Goal: Information Seeking & Learning: Understand process/instructions

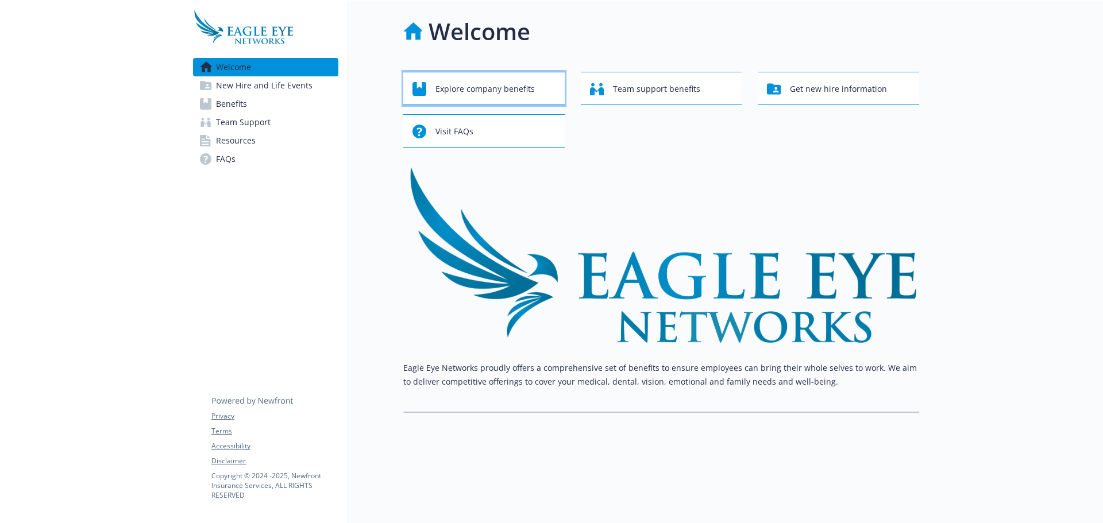
click at [465, 91] on span "Explore company benefits" at bounding box center [485, 89] width 99 height 22
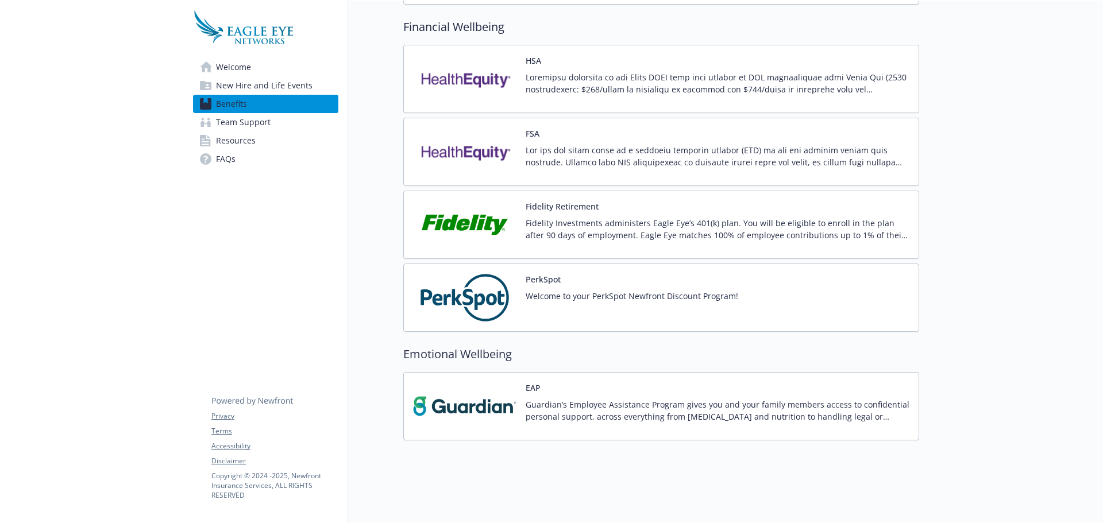
scroll to position [1035, 0]
click at [252, 143] on span "Resources" at bounding box center [236, 141] width 40 height 18
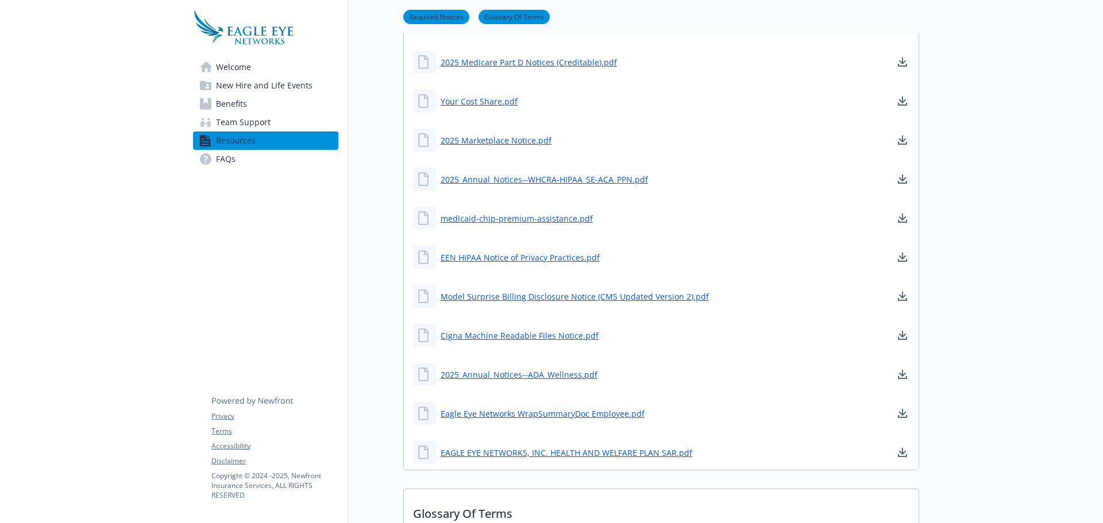
scroll to position [1, 0]
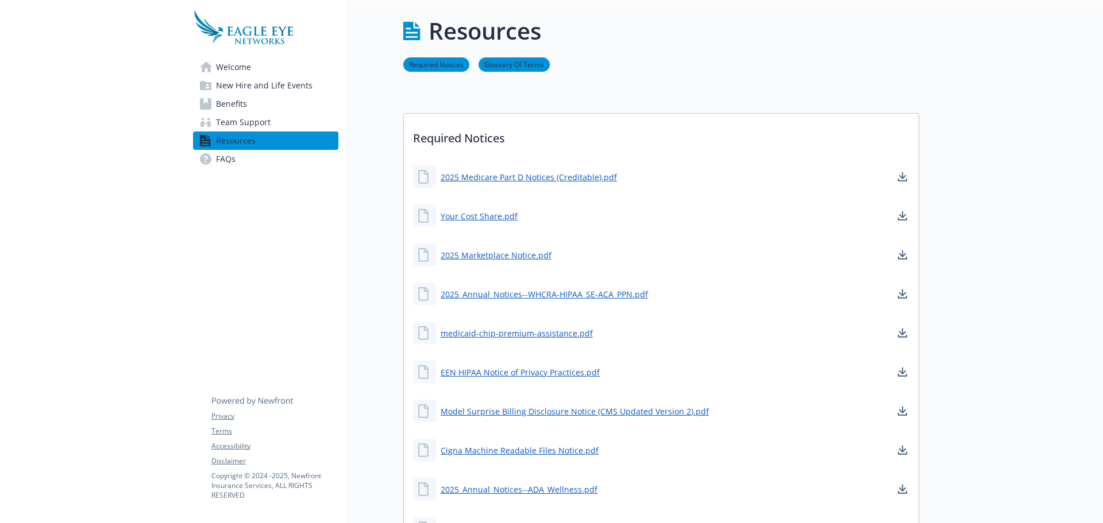
click at [276, 159] on link "FAQs" at bounding box center [265, 159] width 145 height 18
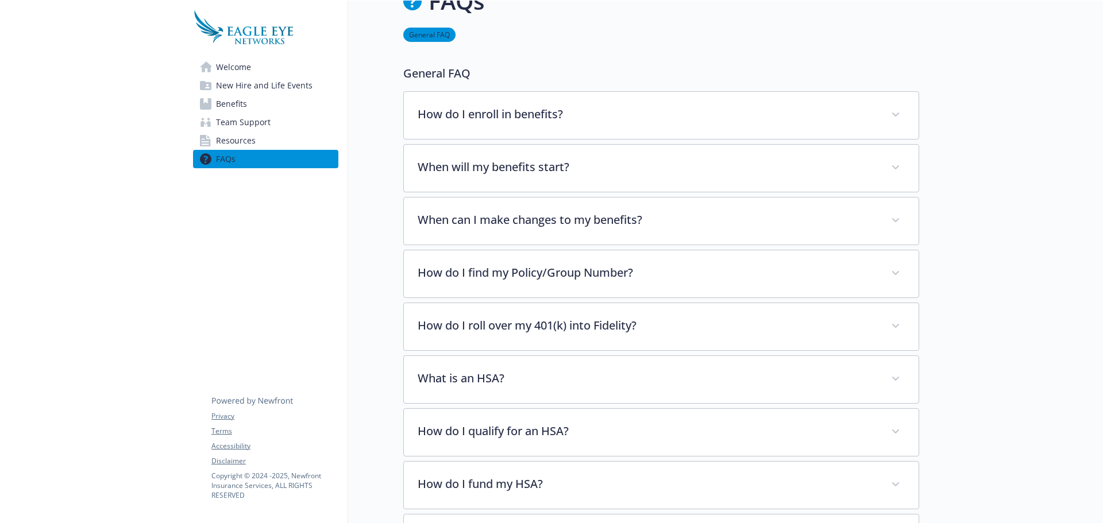
scroll to position [58, 0]
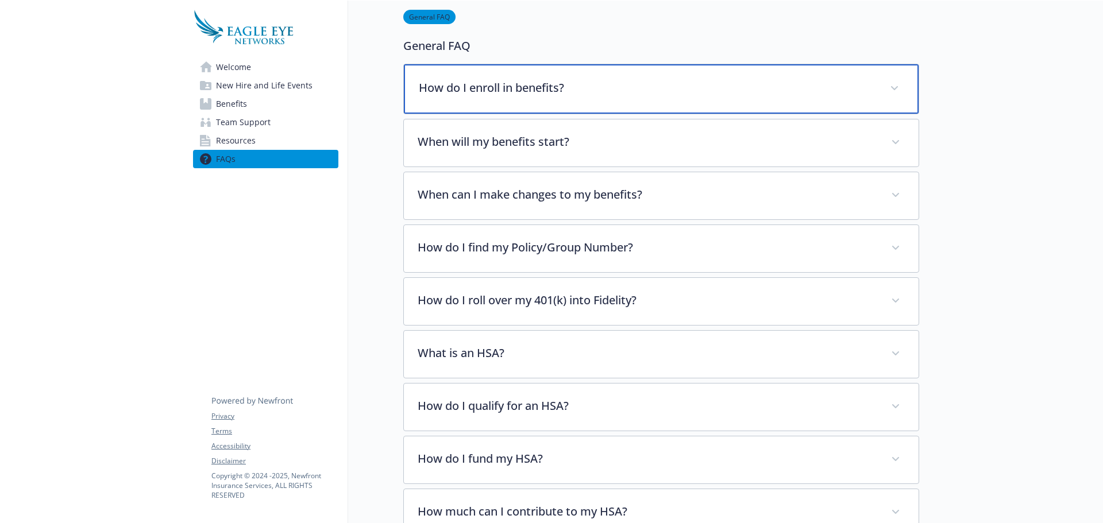
click at [688, 96] on div "How do I enroll in benefits?" at bounding box center [661, 88] width 515 height 49
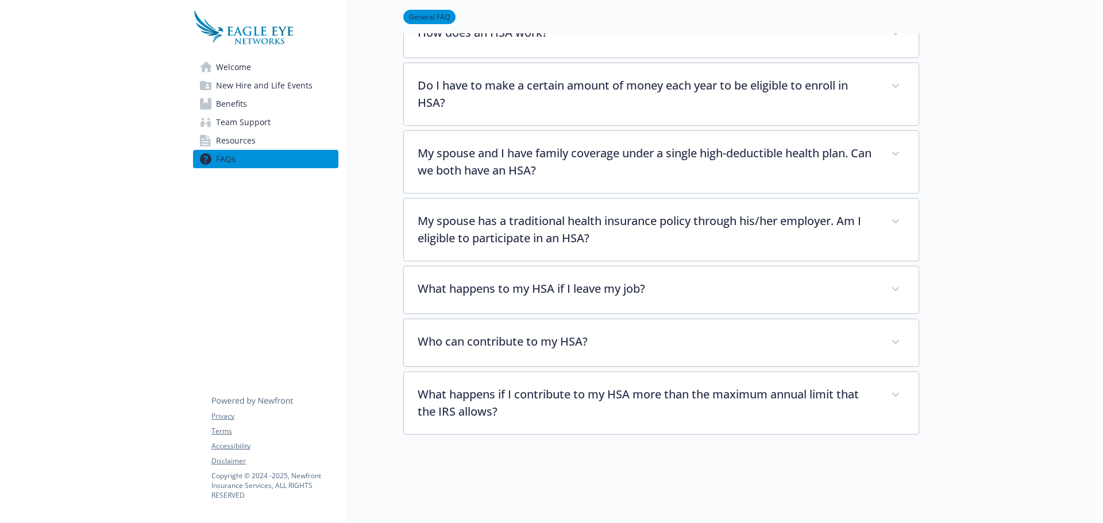
scroll to position [1667, 0]
